Goal: Check status: Check status

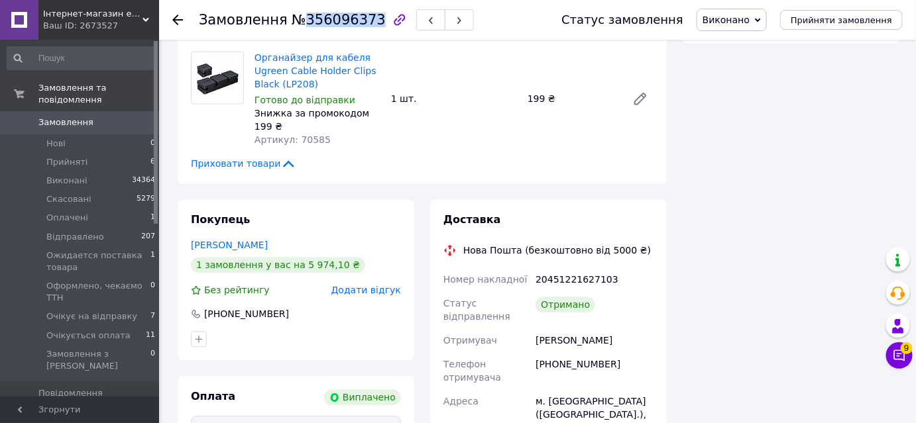
scroll to position [323, 0]
click at [178, 15] on icon at bounding box center [177, 20] width 11 height 11
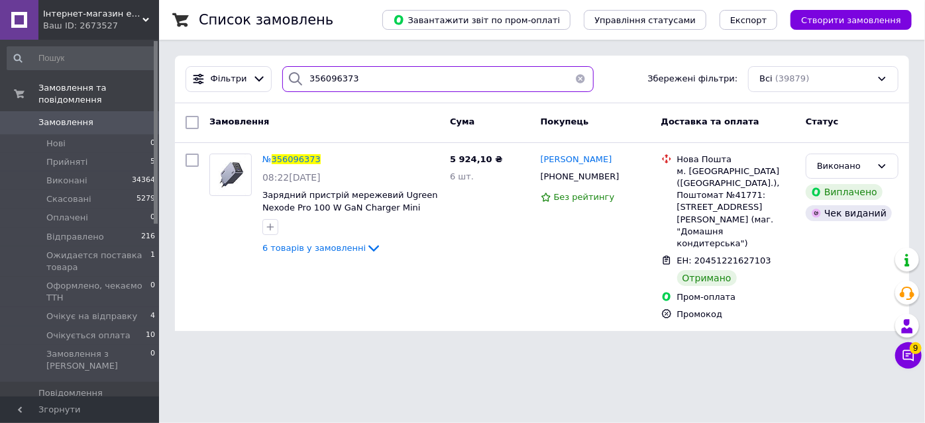
click at [350, 80] on input "356096373" at bounding box center [437, 79] width 311 height 26
paste input "4316297"
type input "354316297"
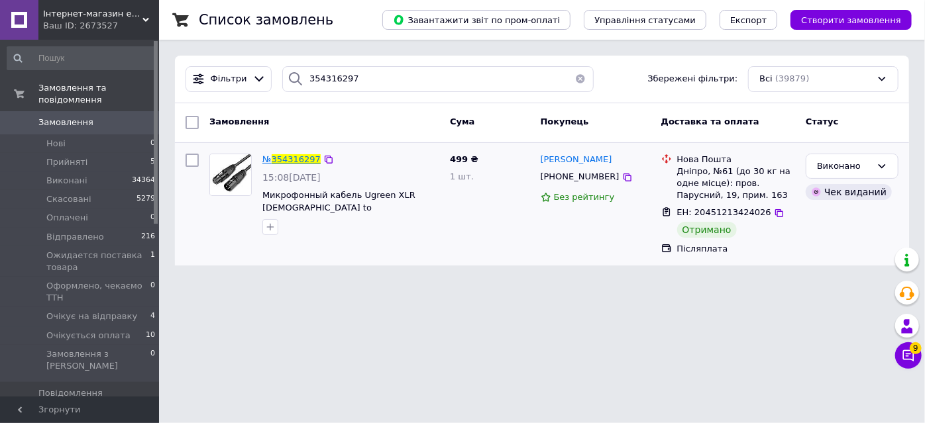
click at [302, 158] on span "354316297" at bounding box center [296, 159] width 49 height 10
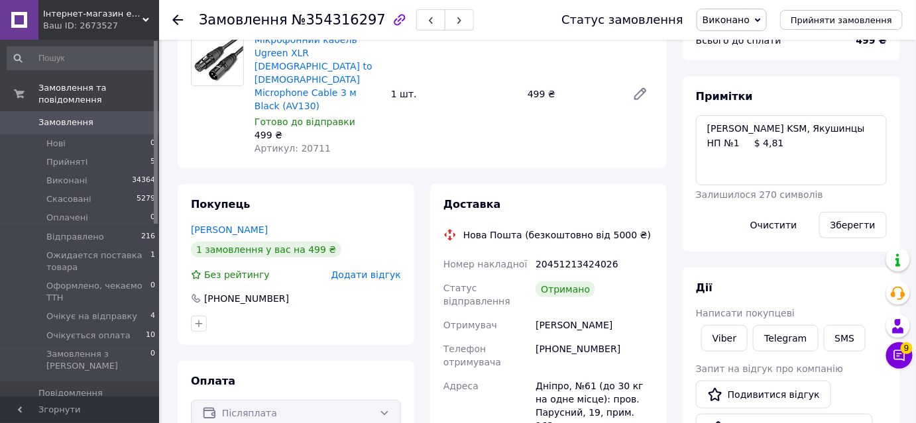
scroll to position [27, 0]
click at [721, 335] on link "Viber" at bounding box center [724, 338] width 46 height 27
click at [780, 334] on link "Telegram" at bounding box center [785, 338] width 65 height 27
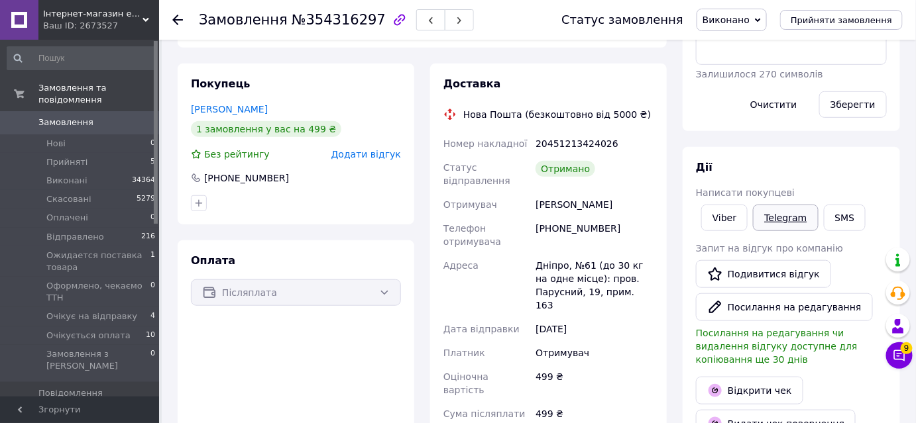
click at [783, 209] on link "Telegram" at bounding box center [785, 218] width 65 height 27
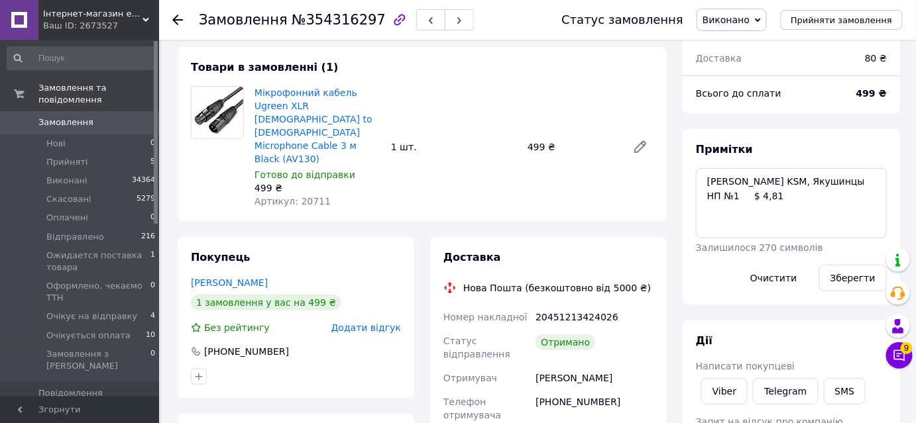
scroll to position [60, 0]
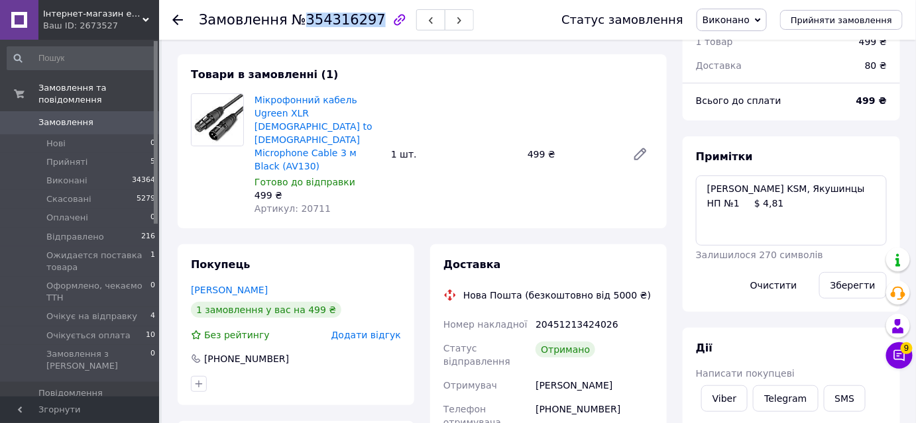
drag, startPoint x: 361, startPoint y: 21, endPoint x: 298, endPoint y: 24, distance: 63.0
click at [298, 24] on span "№354316297" at bounding box center [339, 20] width 94 height 16
copy span "354316297"
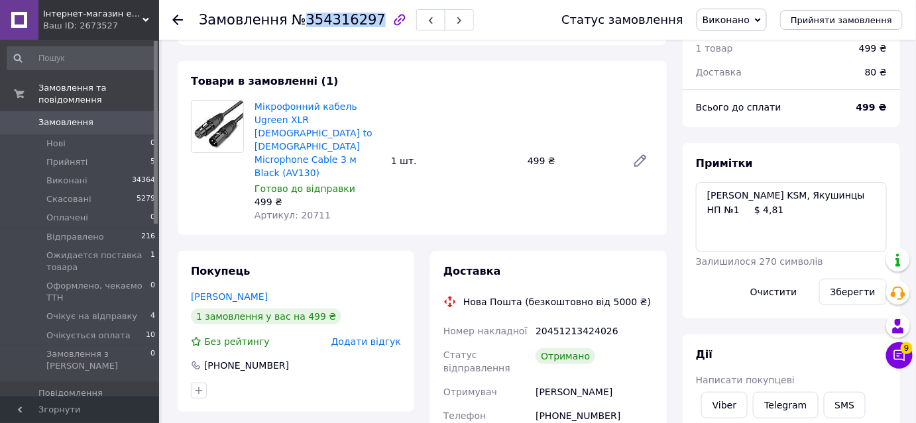
scroll to position [0, 0]
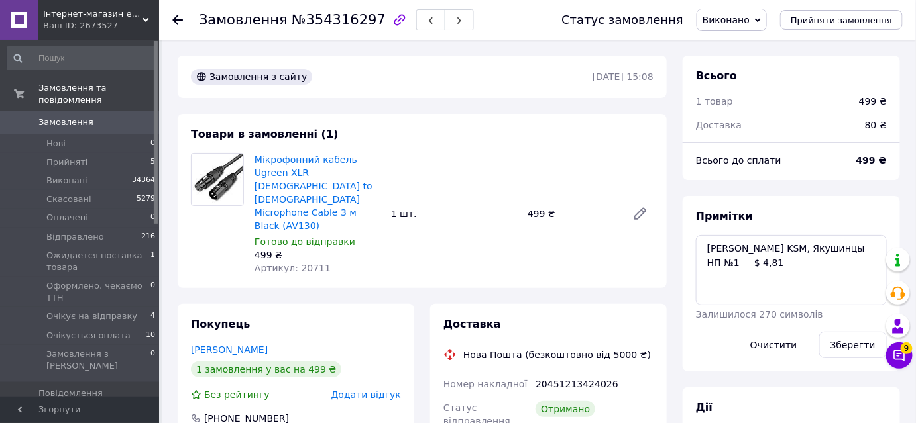
click at [172, 12] on div at bounding box center [185, 20] width 27 height 40
click at [185, 17] on div at bounding box center [185, 20] width 27 height 40
click at [175, 18] on icon at bounding box center [177, 20] width 11 height 11
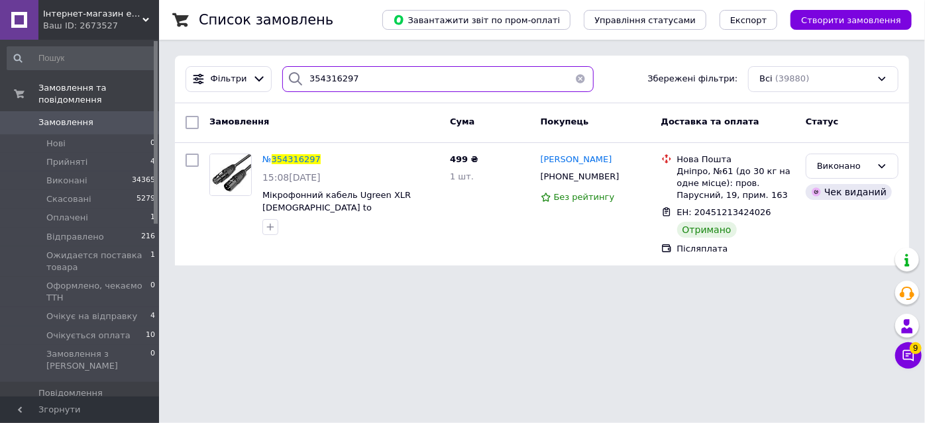
click at [443, 76] on input "354316297" at bounding box center [437, 79] width 311 height 26
paste input "6096373"
type input "356096373"
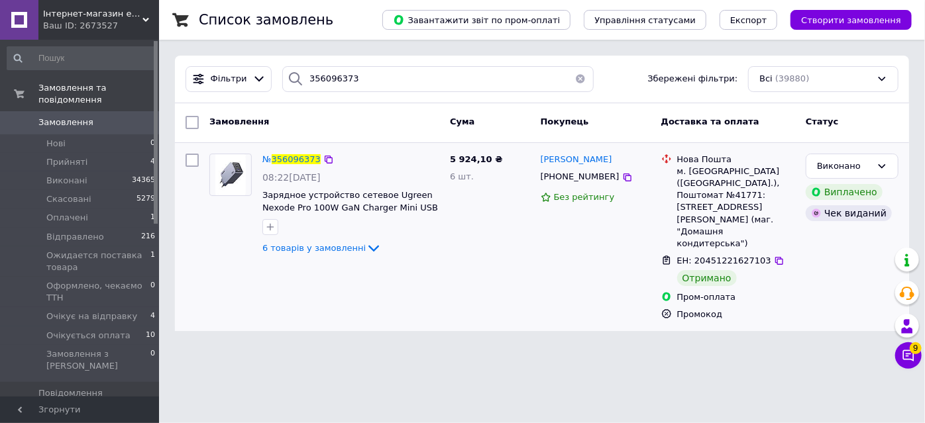
click at [296, 152] on div "№ 356096373" at bounding box center [291, 159] width 61 height 15
click at [296, 155] on span "356096373" at bounding box center [296, 159] width 49 height 10
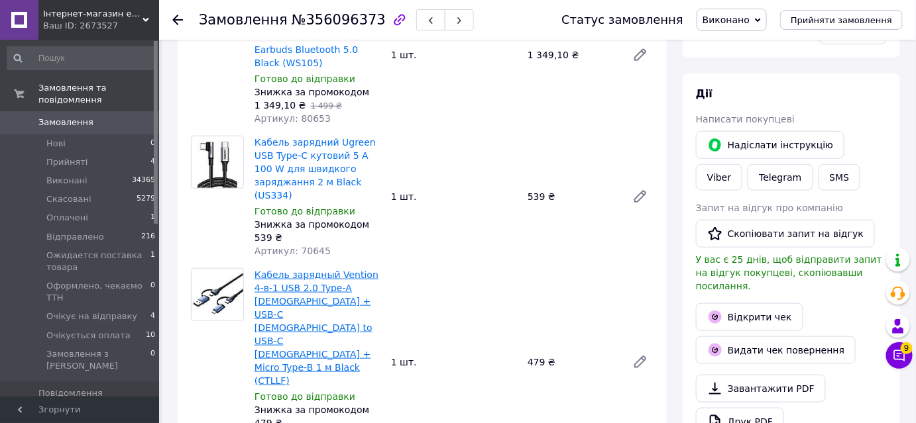
scroll to position [180, 0]
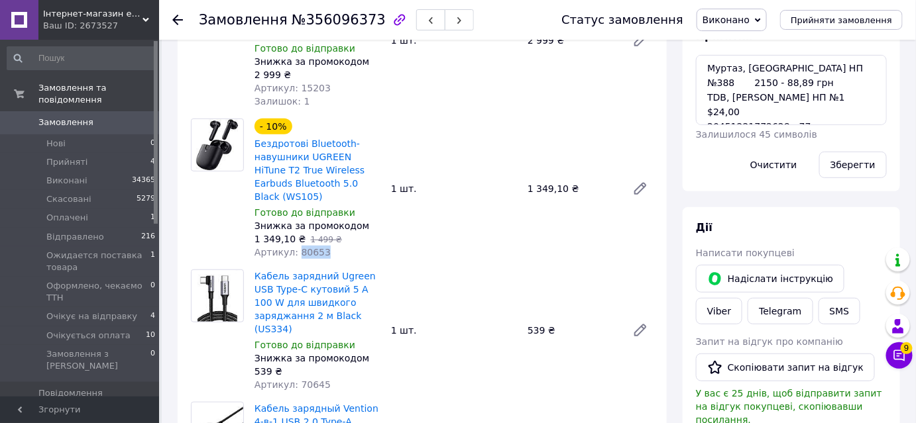
drag, startPoint x: 321, startPoint y: 240, endPoint x: 293, endPoint y: 243, distance: 28.6
click at [293, 246] on div "Артикул: 80653" at bounding box center [317, 252] width 126 height 13
copy span "80653"
click at [175, 22] on use at bounding box center [177, 20] width 11 height 11
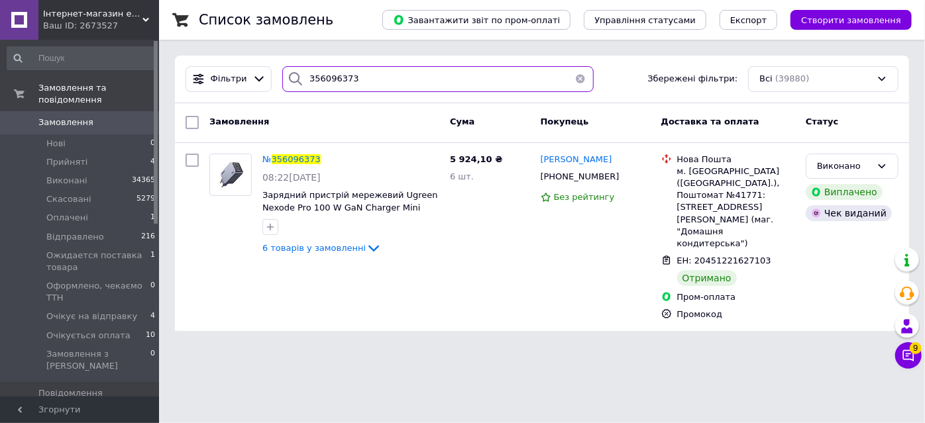
click at [432, 84] on input "356096373" at bounding box center [437, 79] width 311 height 26
paste input "5635737"
type input "355635737"
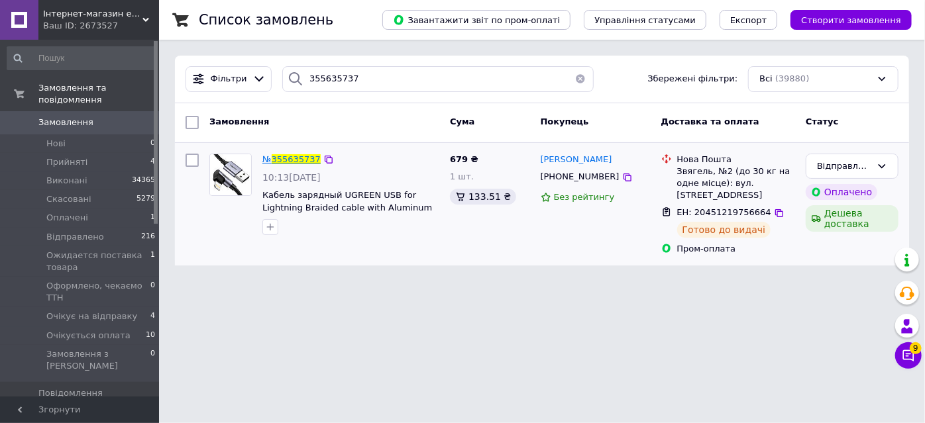
click at [289, 157] on span "355635737" at bounding box center [296, 159] width 49 height 10
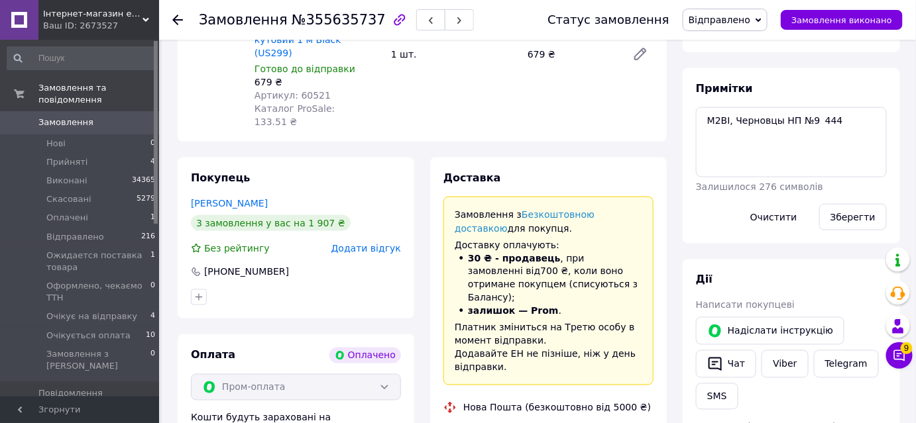
scroll to position [722, 0]
